Goal: Check status: Check status

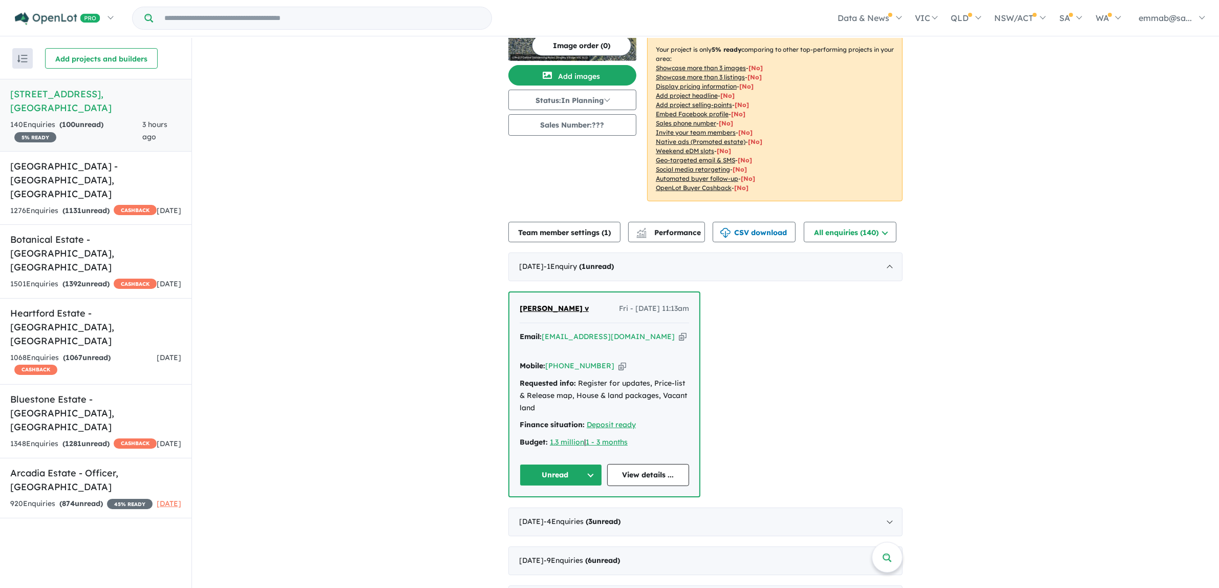
scroll to position [128, 0]
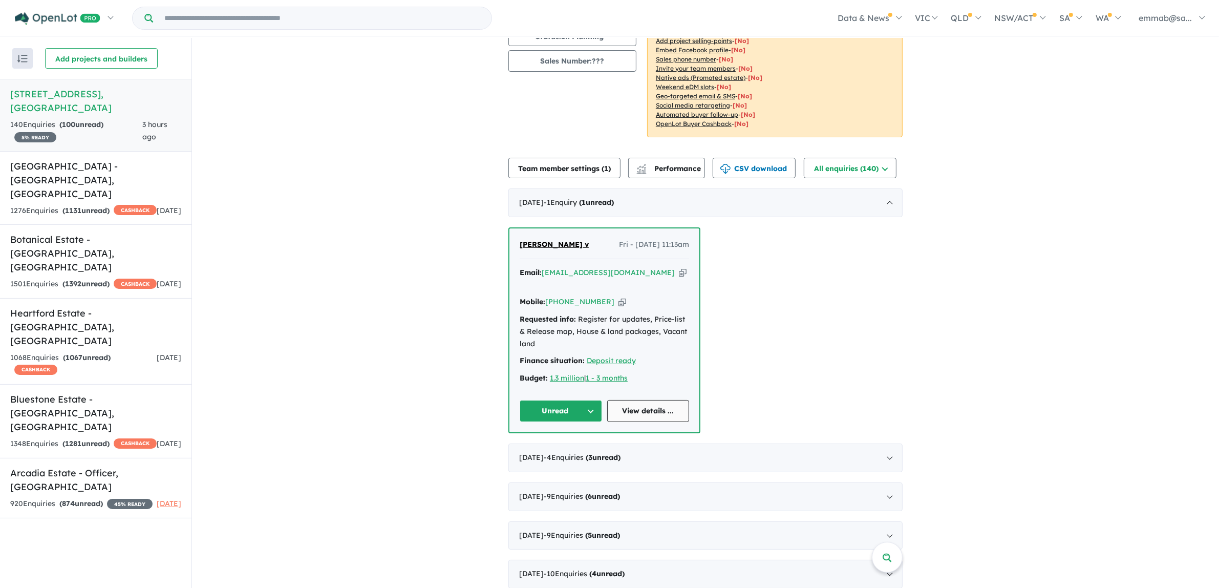
click at [625, 416] on link "View details ..." at bounding box center [648, 411] width 82 height 22
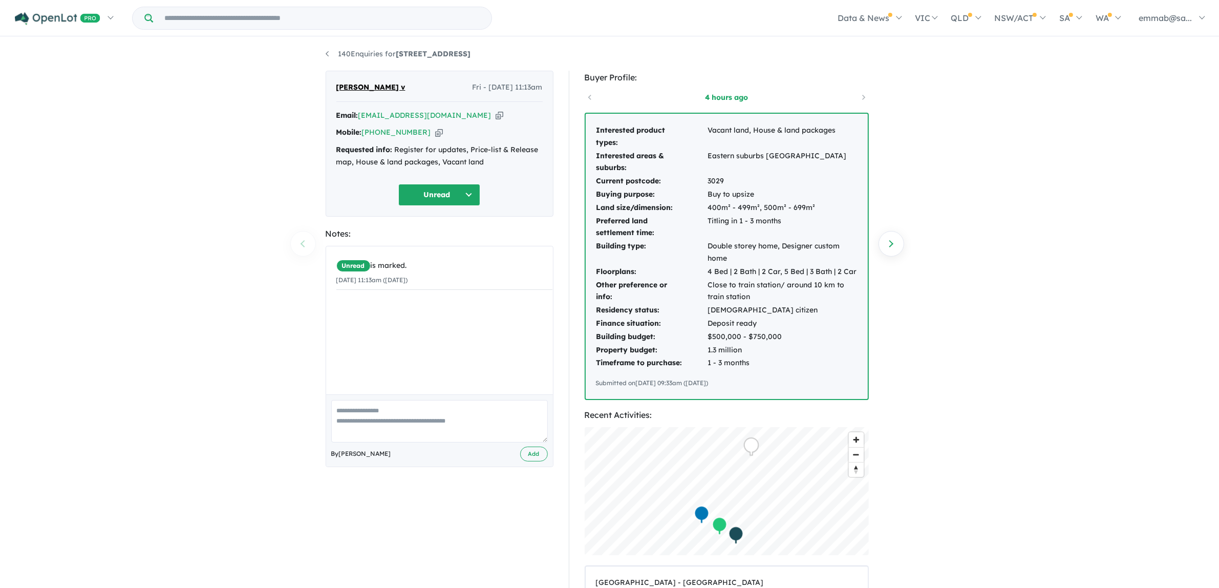
click at [435, 129] on icon "button" at bounding box center [439, 132] width 8 height 11
click at [495, 113] on icon "button" at bounding box center [499, 115] width 8 height 11
click at [1137, 251] on div "140 Enquiries for [STREET_ADDRESS] Village Previous enquiry Next enquiry [PERSO…" at bounding box center [609, 313] width 1219 height 551
